Goal: Task Accomplishment & Management: Complete application form

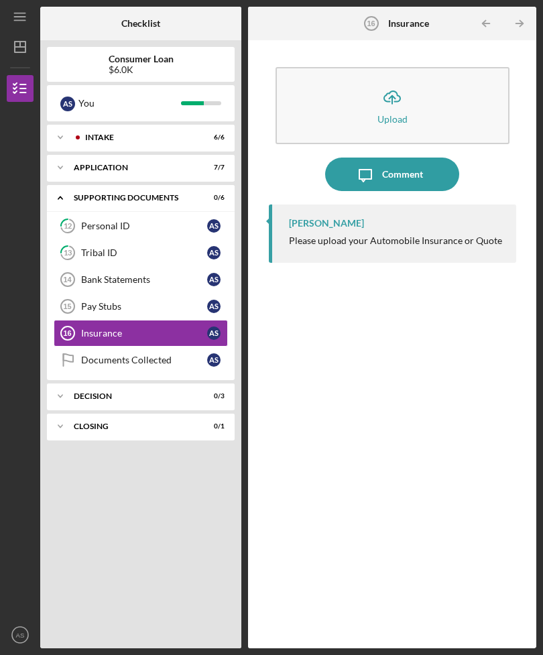
click at [131, 285] on link "Bank Statements 14 Bank Statements A S" at bounding box center [141, 279] width 174 height 27
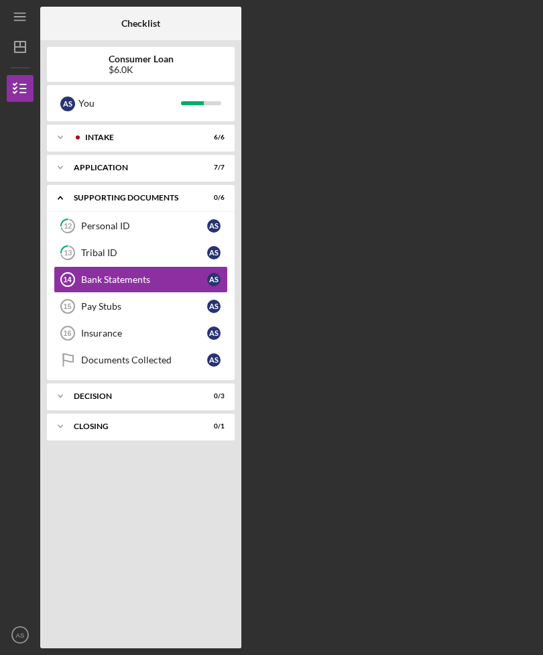
scroll to position [43, 0]
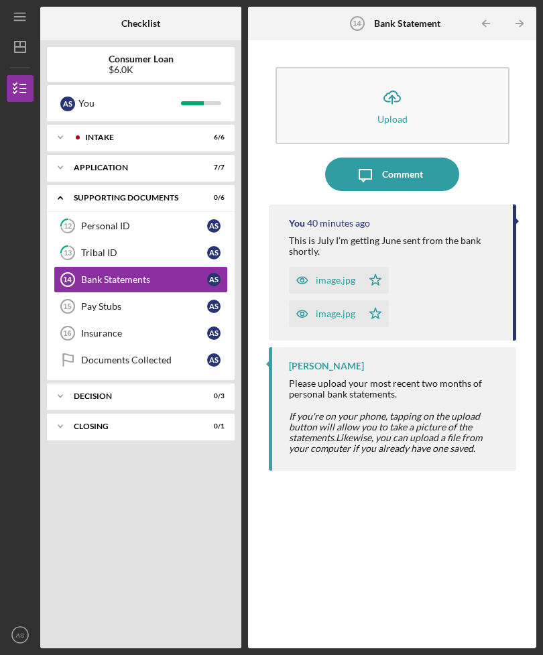
click at [388, 80] on icon "Icon/Upload" at bounding box center [392, 97] width 34 height 34
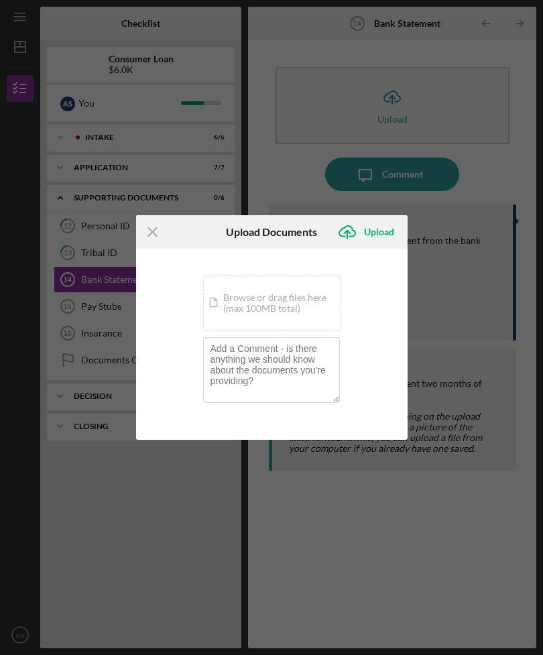
click at [278, 312] on div "Icon/Document Browse or drag files here (max 100MB total) Tap to choose files o…" at bounding box center [271, 302] width 137 height 55
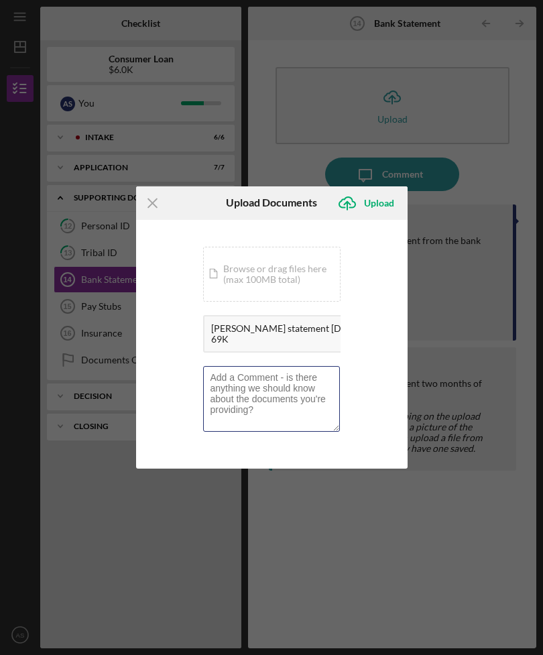
click at [280, 394] on textarea at bounding box center [271, 399] width 137 height 66
type textarea "This is June statement"
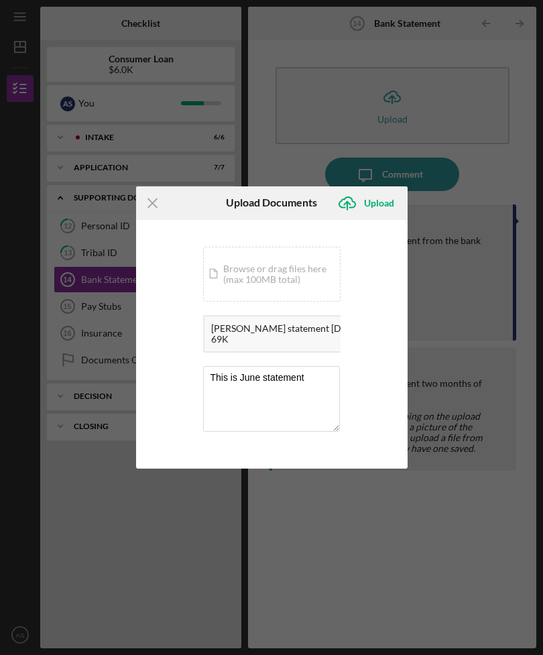
click at [383, 194] on div "Upload" at bounding box center [379, 203] width 30 height 27
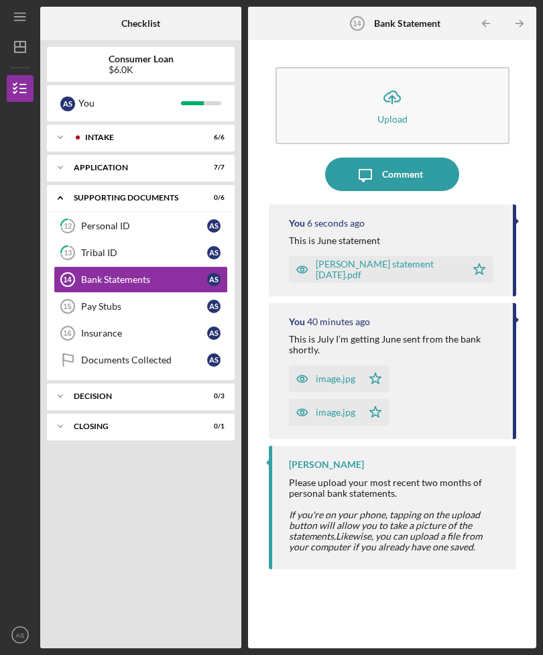
click at [155, 301] on div "Pay Stubs" at bounding box center [144, 306] width 126 height 11
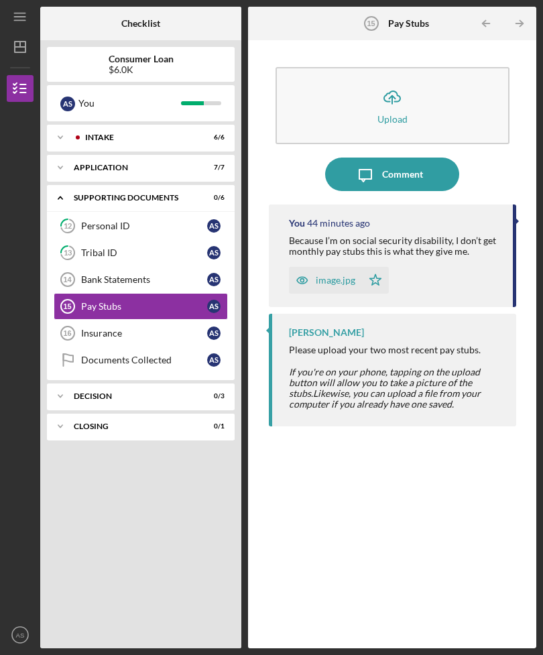
click at [146, 328] on div "Insurance" at bounding box center [144, 333] width 126 height 11
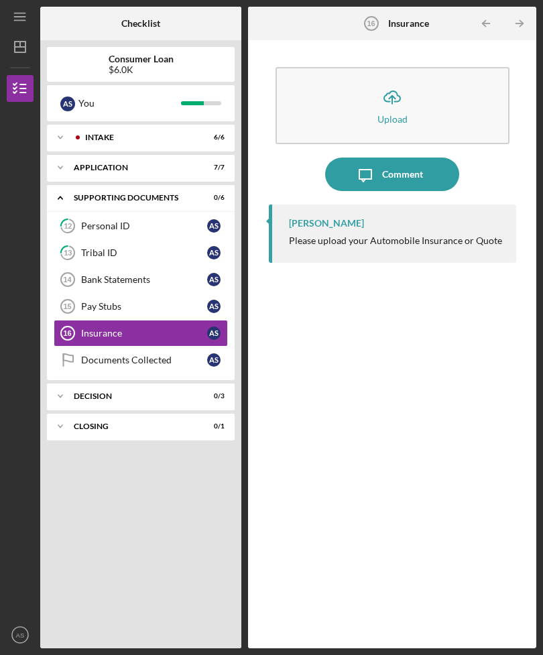
click at [397, 80] on icon "Icon/Upload" at bounding box center [392, 97] width 34 height 34
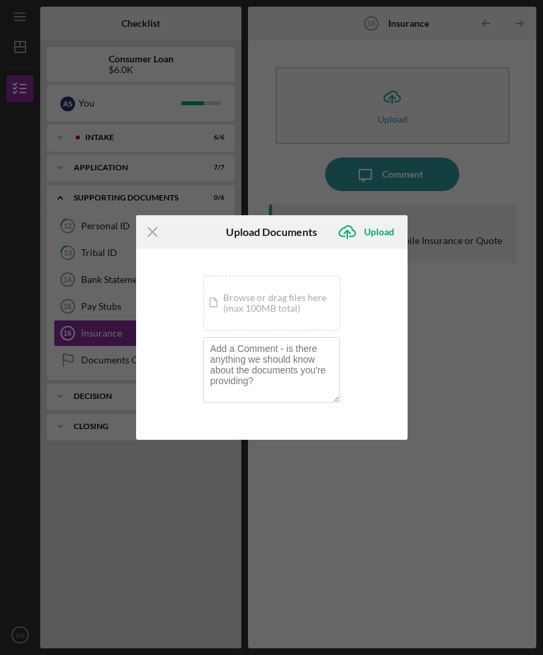
click at [486, 359] on div "Icon/Menu Close Upload Documents Icon/Upload Upload You're uploading documents …" at bounding box center [271, 327] width 543 height 655
click at [306, 305] on div "Icon/Document Browse or drag files here (max 100MB total) Tap to choose files o…" at bounding box center [271, 302] width 137 height 55
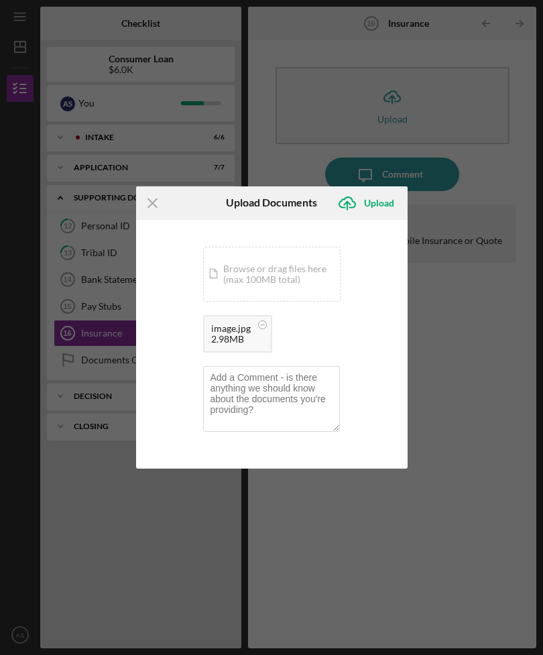
click at [298, 275] on div "Icon/Document Browse or drag files here (max 100MB total) Tap to choose files o…" at bounding box center [271, 274] width 137 height 55
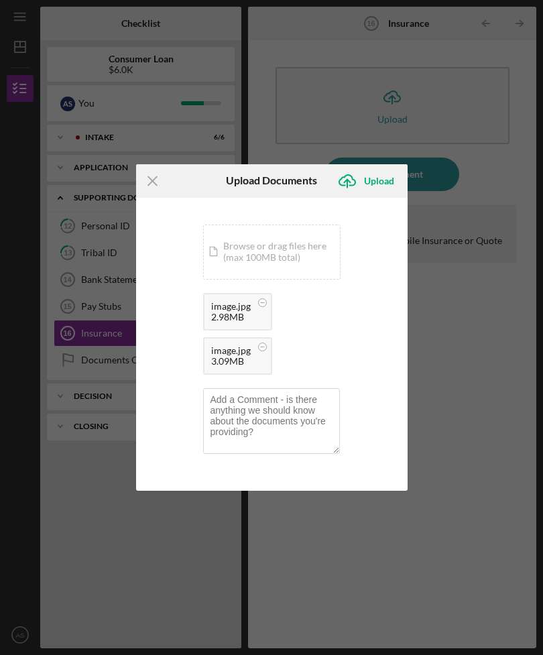
click at [382, 179] on div "Upload" at bounding box center [379, 181] width 30 height 27
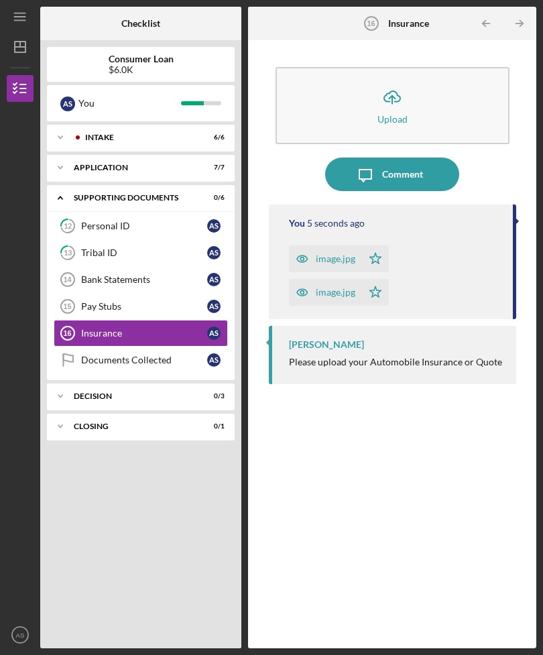
click at [89, 310] on div "Pay Stubs" at bounding box center [144, 306] width 126 height 11
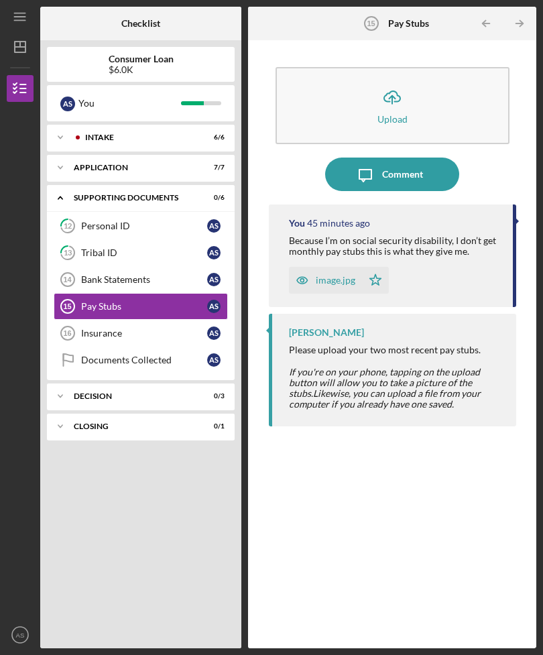
scroll to position [43, 0]
click at [87, 266] on link "Bank Statements 14 Bank Statements A S" at bounding box center [141, 279] width 174 height 27
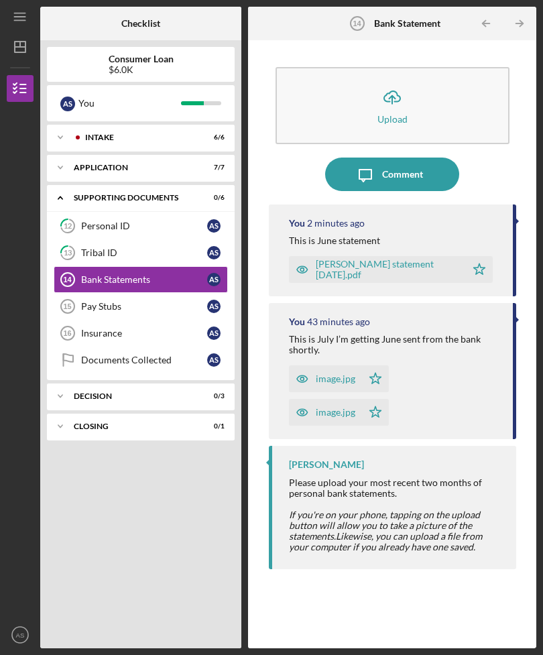
click at [103, 383] on div "Icon/Expander Decision 0 / 3" at bounding box center [141, 396] width 188 height 27
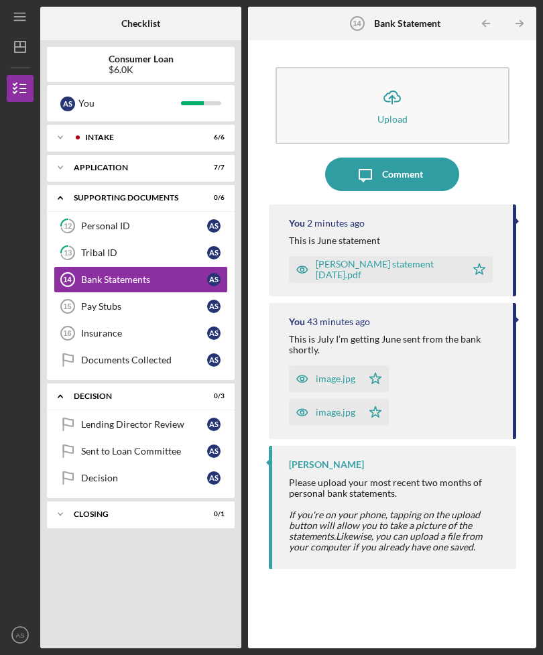
click at [88, 355] on div "Documents Collected" at bounding box center [144, 360] width 126 height 11
